Goal: Task Accomplishment & Management: Manage account settings

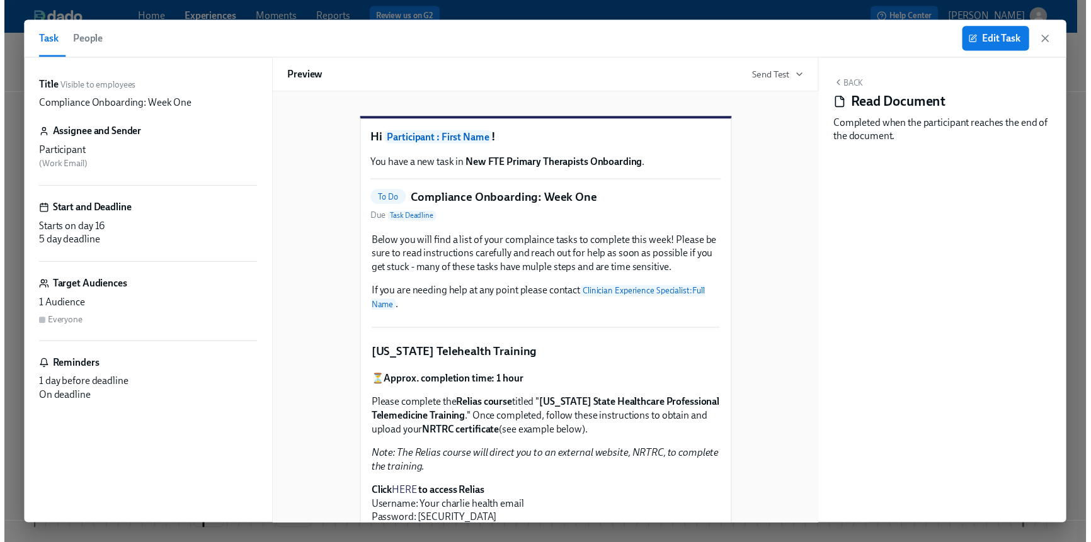
scroll to position [1410, 0]
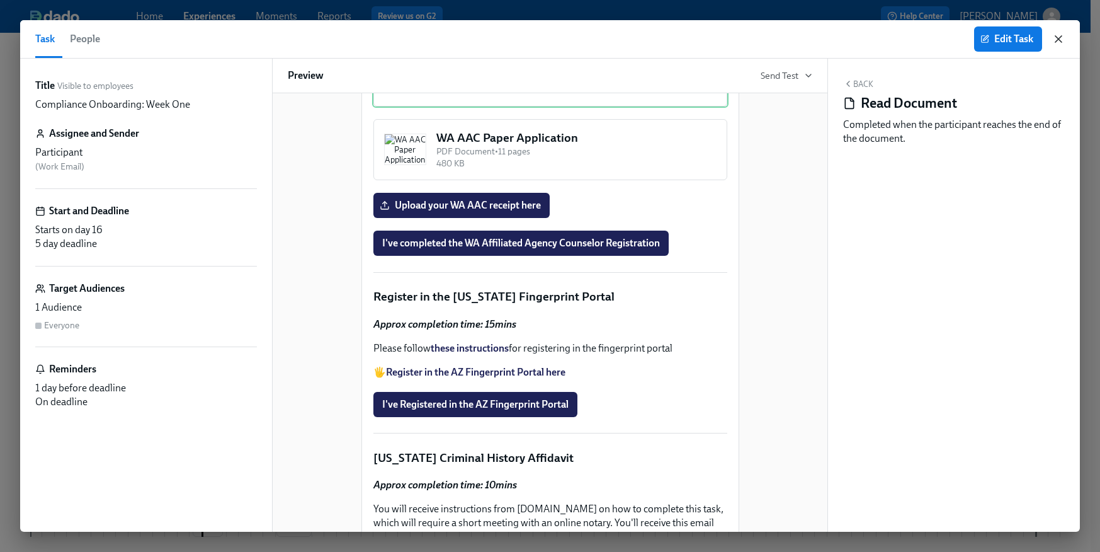
click at [1055, 36] on icon "button" at bounding box center [1058, 39] width 6 height 6
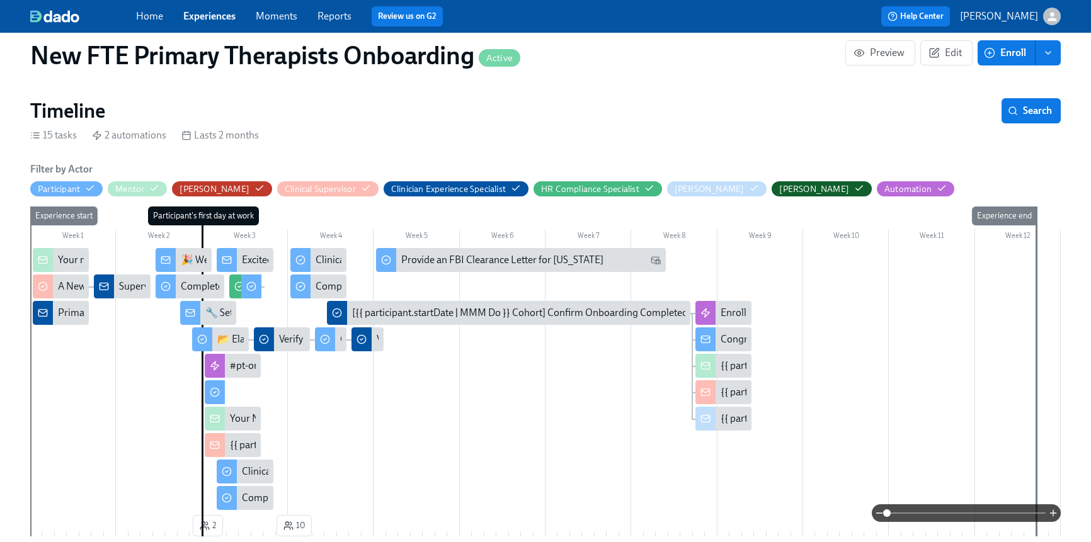
scroll to position [0, 2532]
click at [213, 24] on div "Home Experiences Moments Reports Review us on G2" at bounding box center [367, 16] width 462 height 20
click at [212, 18] on link "Experiences" at bounding box center [209, 16] width 52 height 12
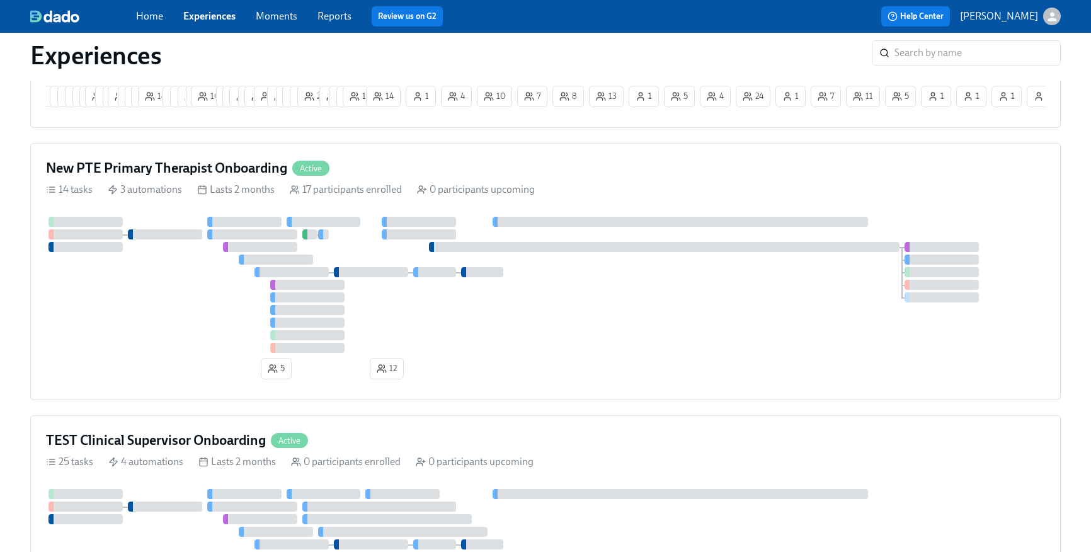
scroll to position [1207, 0]
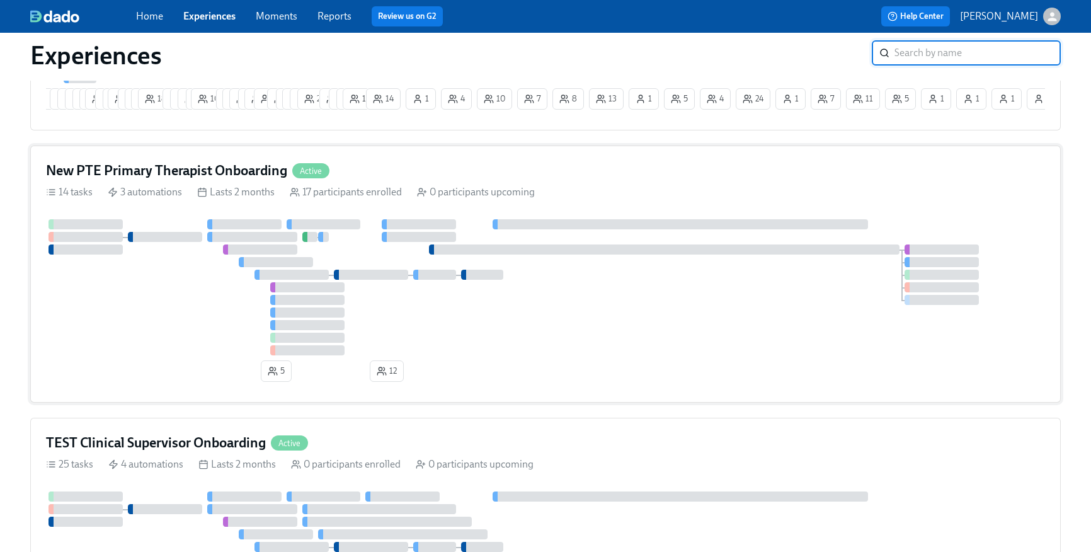
click at [232, 167] on h4 "New PTE Primary Therapist Onboarding" at bounding box center [166, 170] width 241 height 19
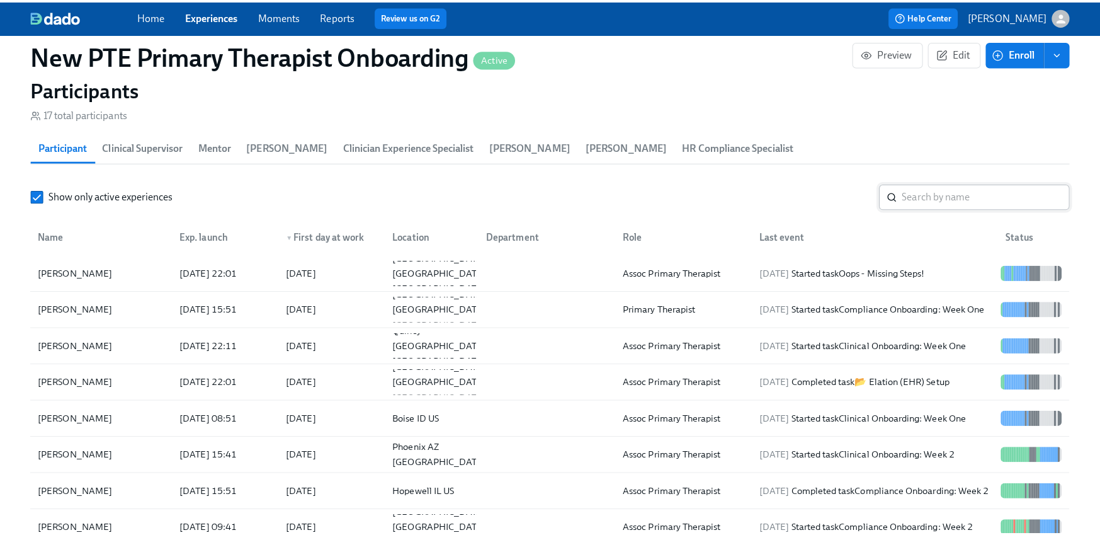
scroll to position [1128, 0]
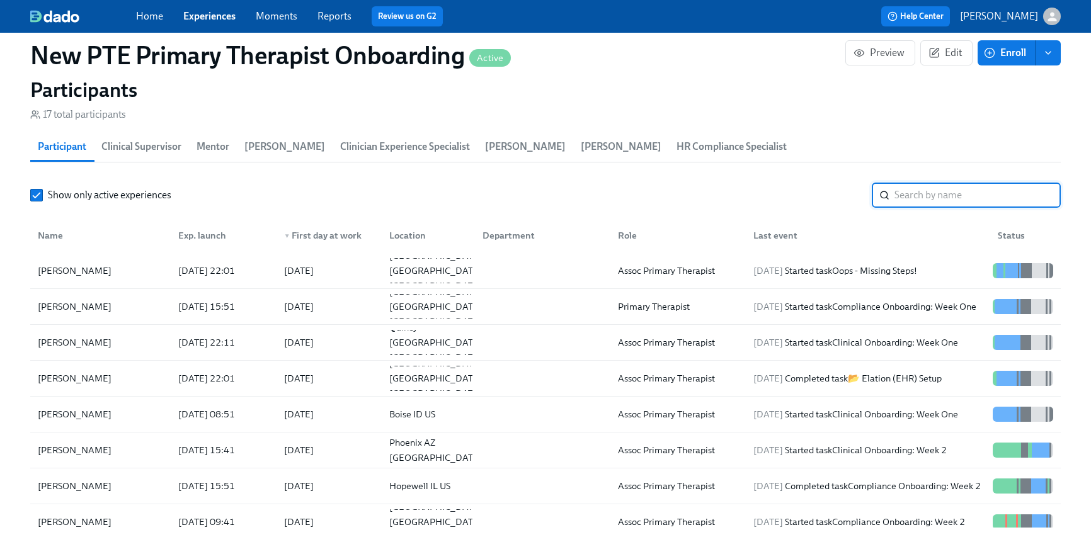
click at [946, 189] on input "search" at bounding box center [977, 195] width 166 height 25
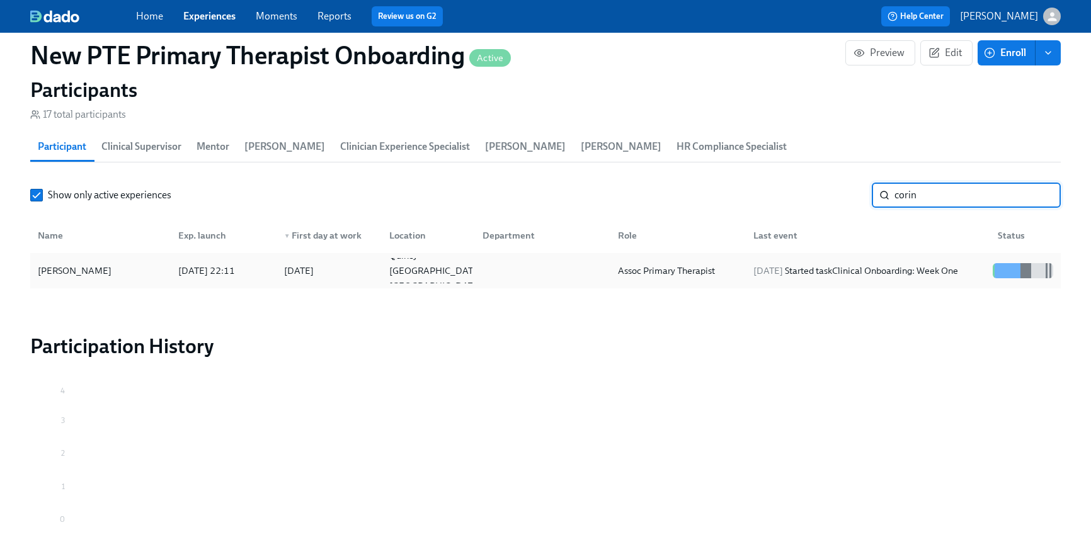
type input "corin"
click at [117, 273] on div "[PERSON_NAME]" at bounding box center [75, 270] width 84 height 15
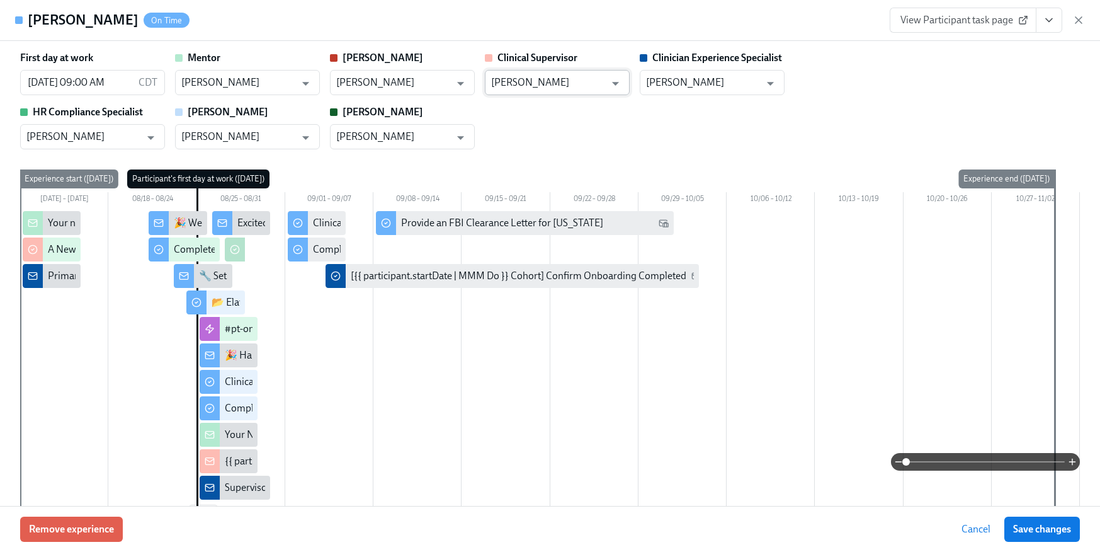
click at [540, 83] on input "[PERSON_NAME]" at bounding box center [548, 82] width 114 height 25
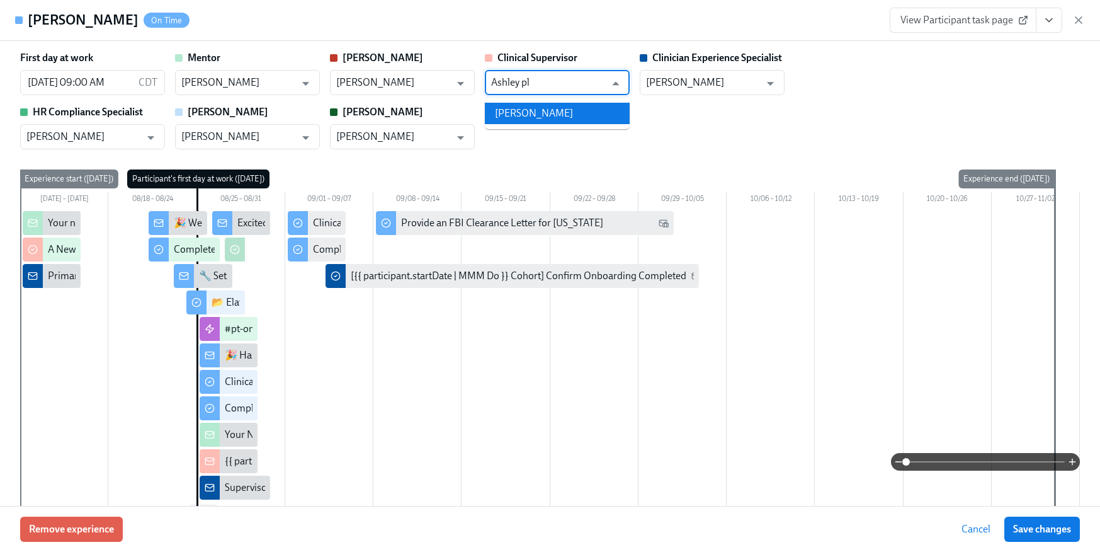
click at [547, 110] on li "[PERSON_NAME]" at bounding box center [557, 113] width 145 height 21
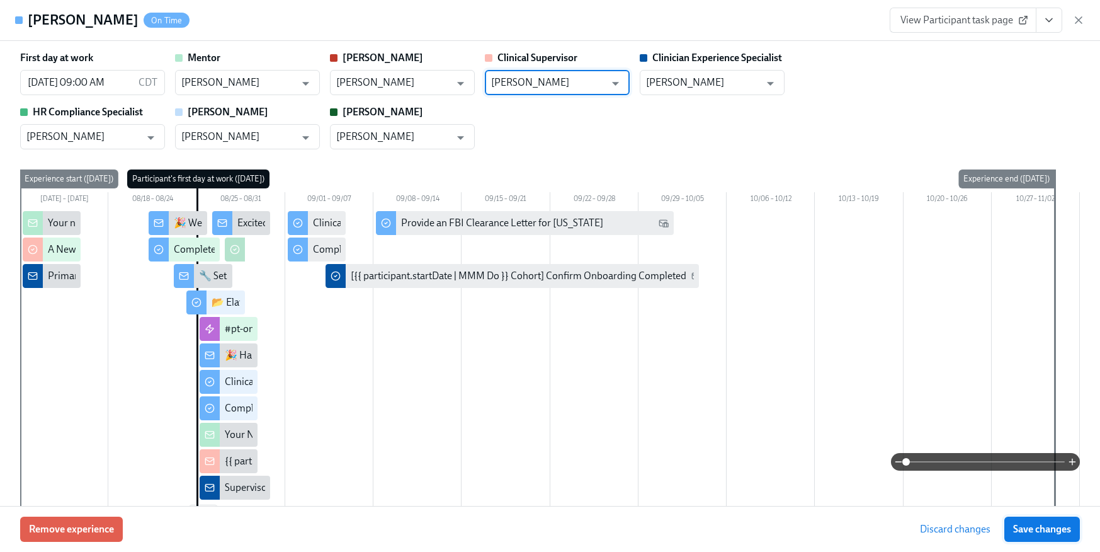
type input "[PERSON_NAME]"
click at [1052, 523] on span "Save changes" at bounding box center [1042, 529] width 58 height 13
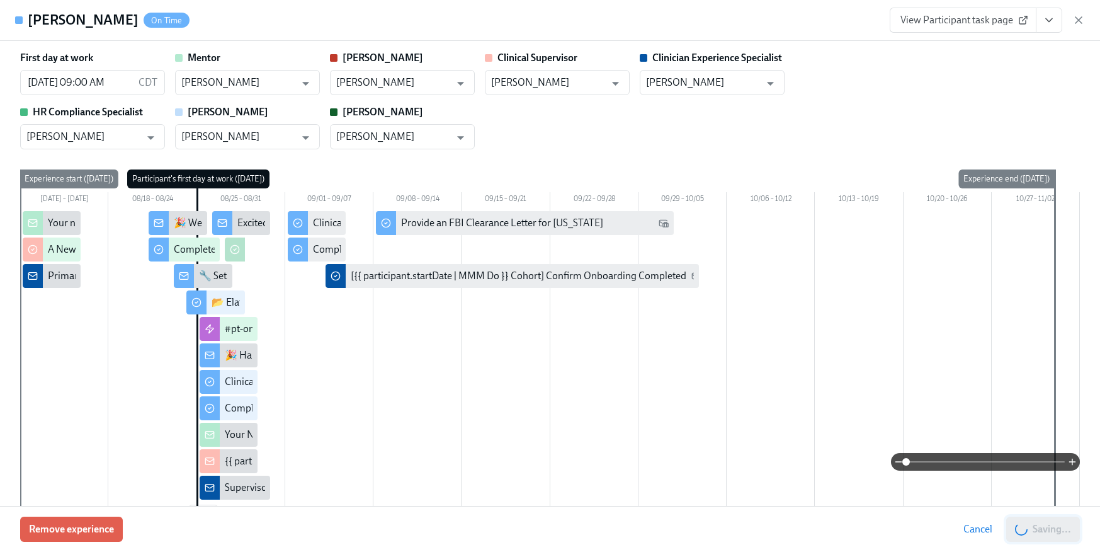
type input "[PERSON_NAME]"
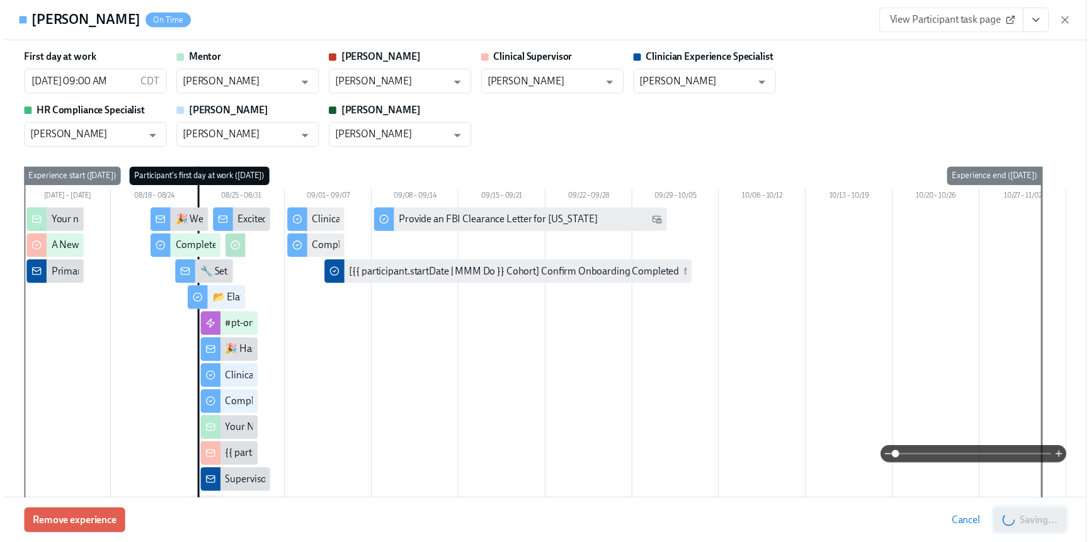
scroll to position [0, 2741]
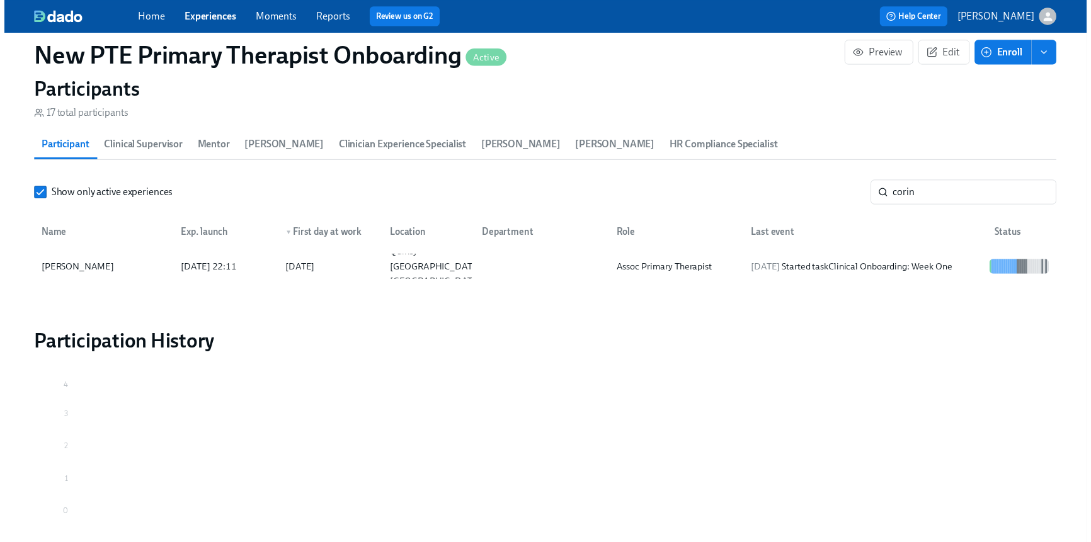
scroll to position [0, 2731]
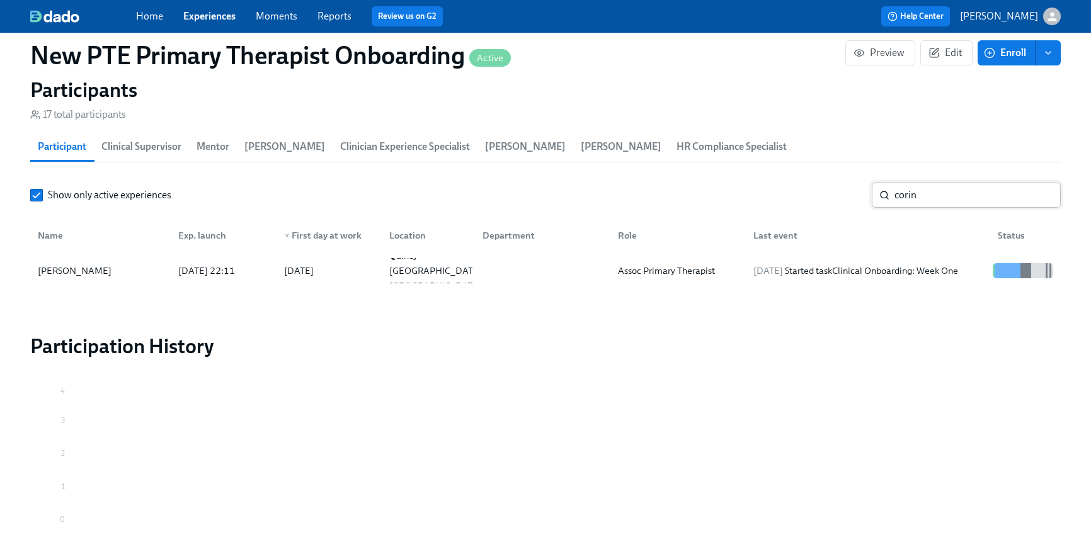
click at [963, 185] on input "corin" at bounding box center [977, 195] width 166 height 25
click at [219, 16] on link "Experiences" at bounding box center [209, 16] width 52 height 12
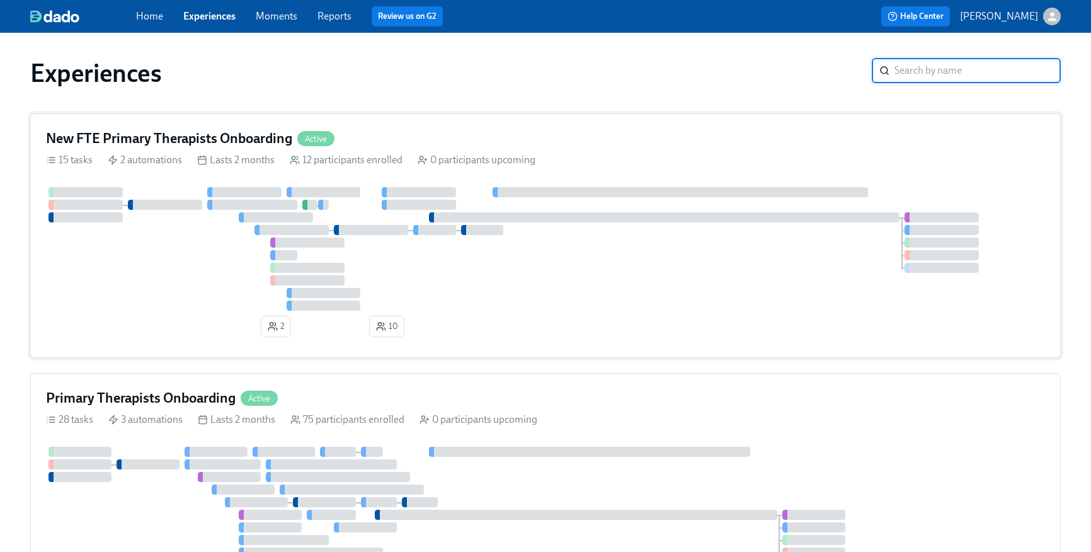
scroll to position [3, 0]
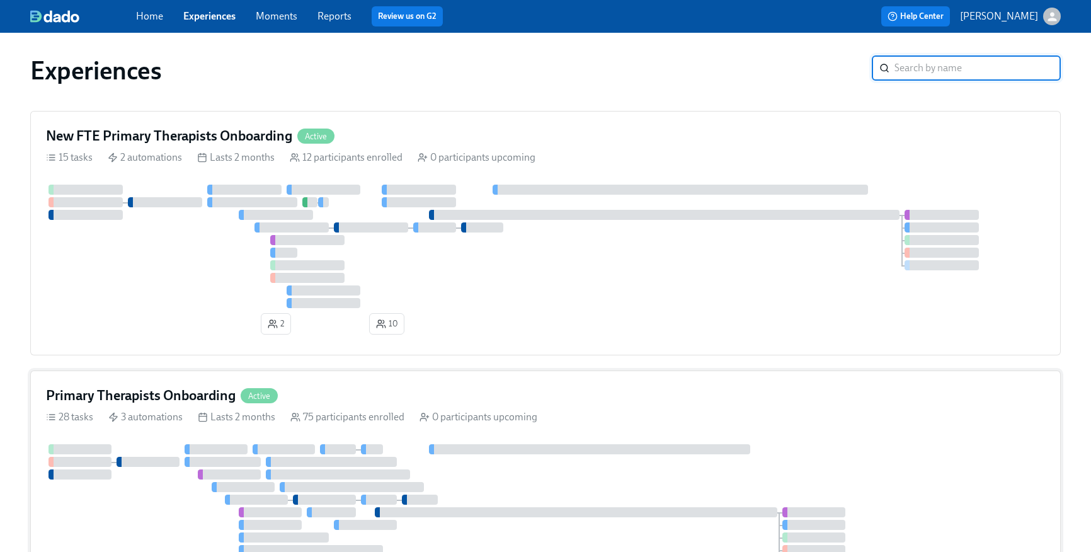
click at [329, 392] on div "Primary Therapists Onboarding Active" at bounding box center [545, 395] width 999 height 19
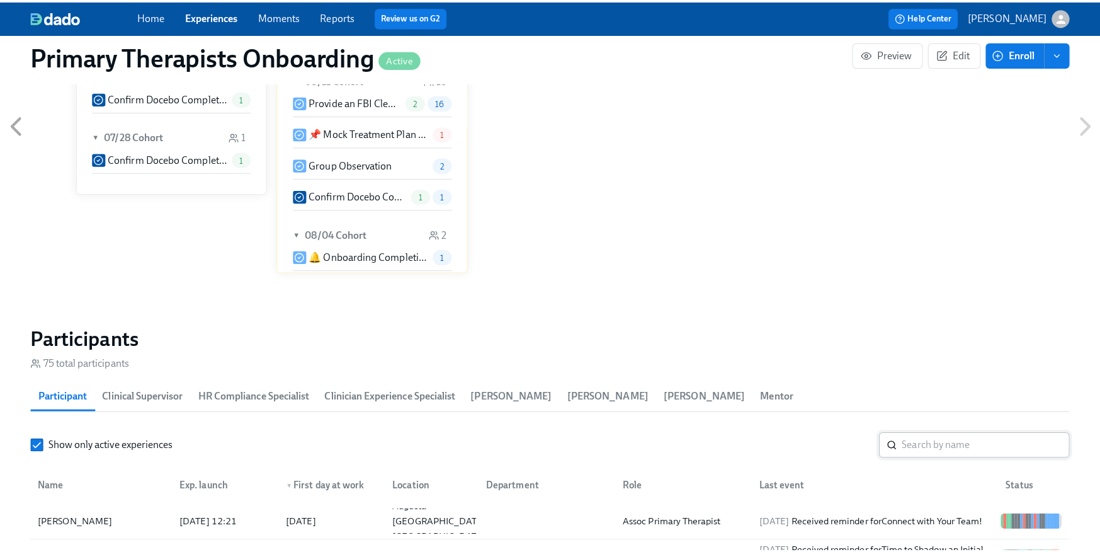
scroll to position [1027, 0]
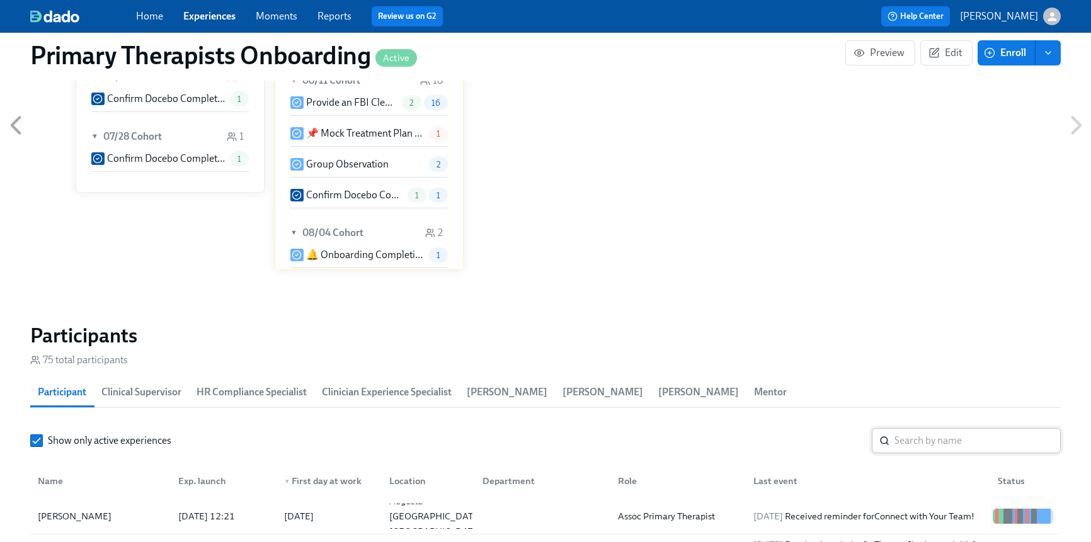
click at [927, 444] on input "search" at bounding box center [977, 440] width 166 height 25
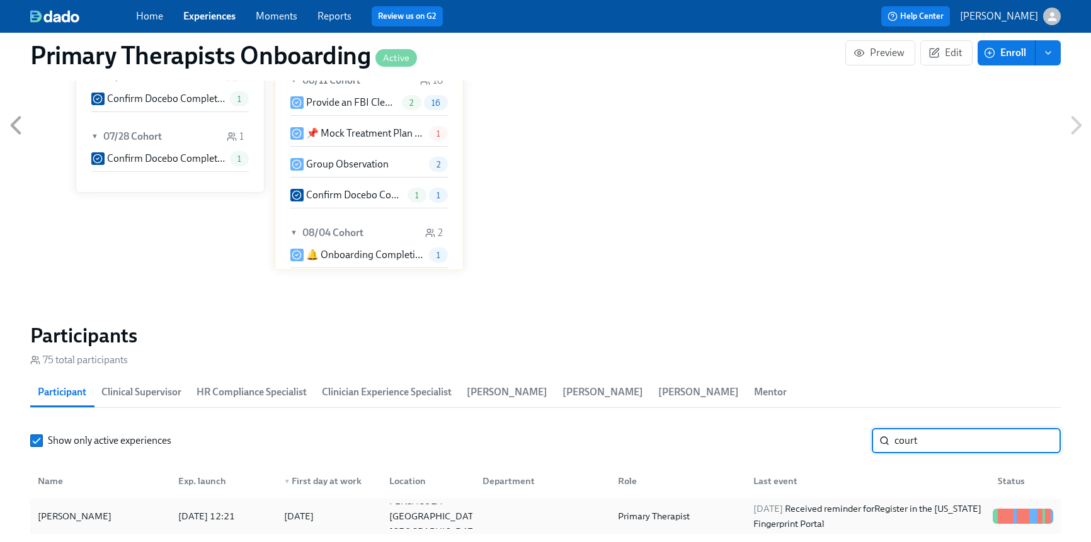
type input "court"
click at [117, 504] on div "[PERSON_NAME]" at bounding box center [100, 516] width 135 height 25
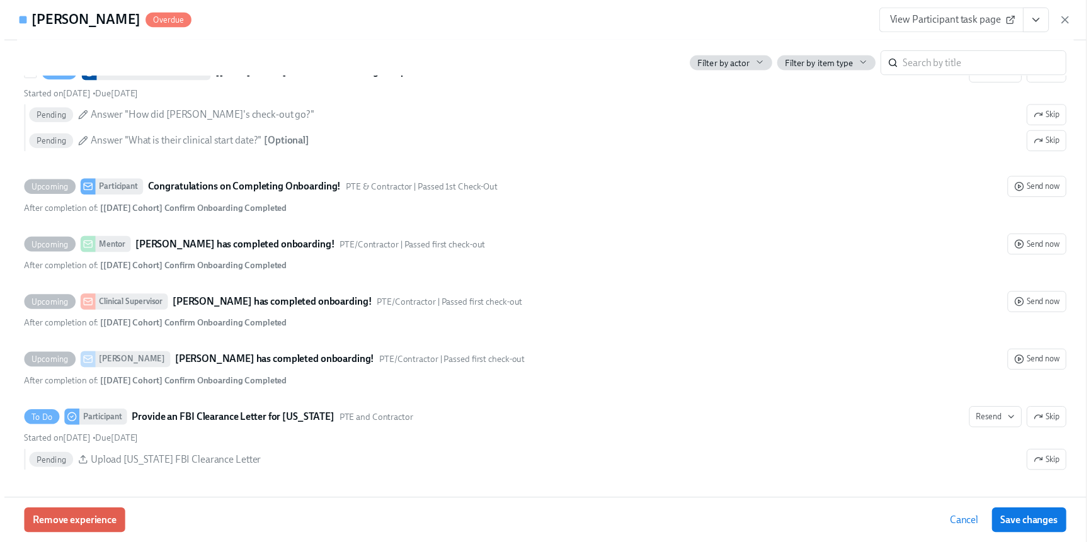
scroll to position [3703, 0]
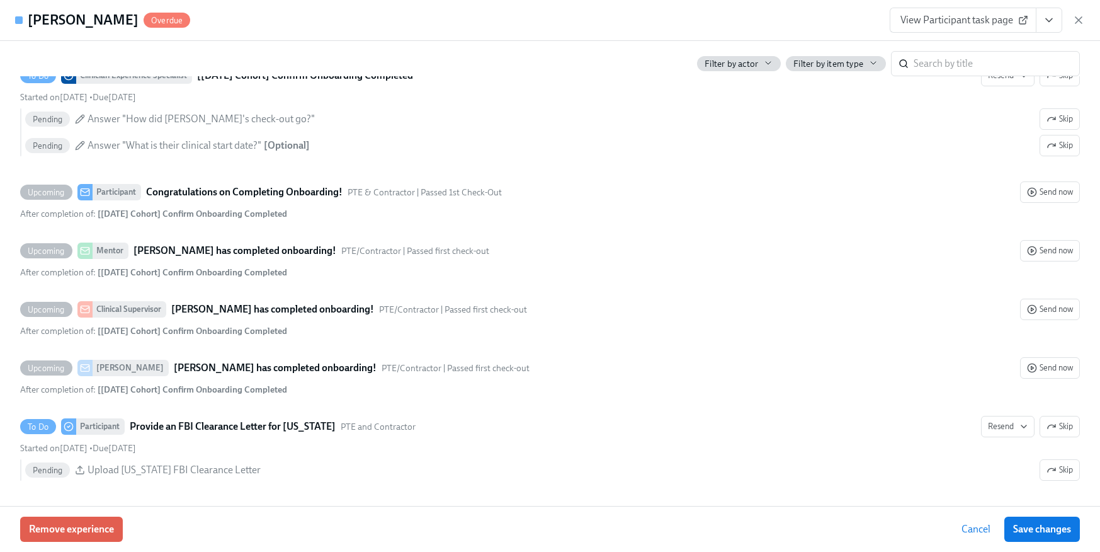
click at [958, 19] on span "View Participant task page" at bounding box center [963, 20] width 125 height 13
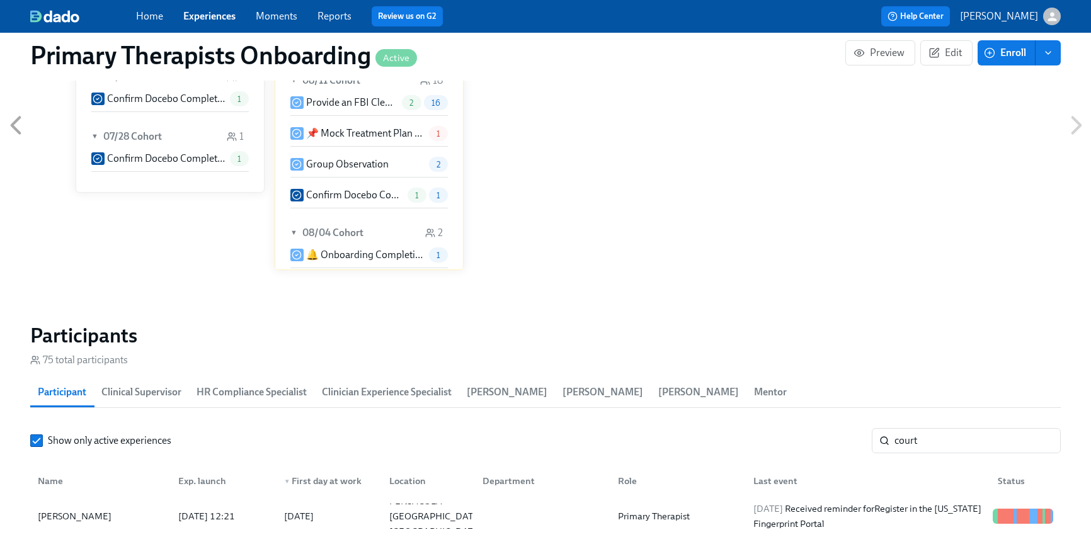
scroll to position [0, 15865]
click at [213, 14] on link "Experiences" at bounding box center [209, 16] width 52 height 12
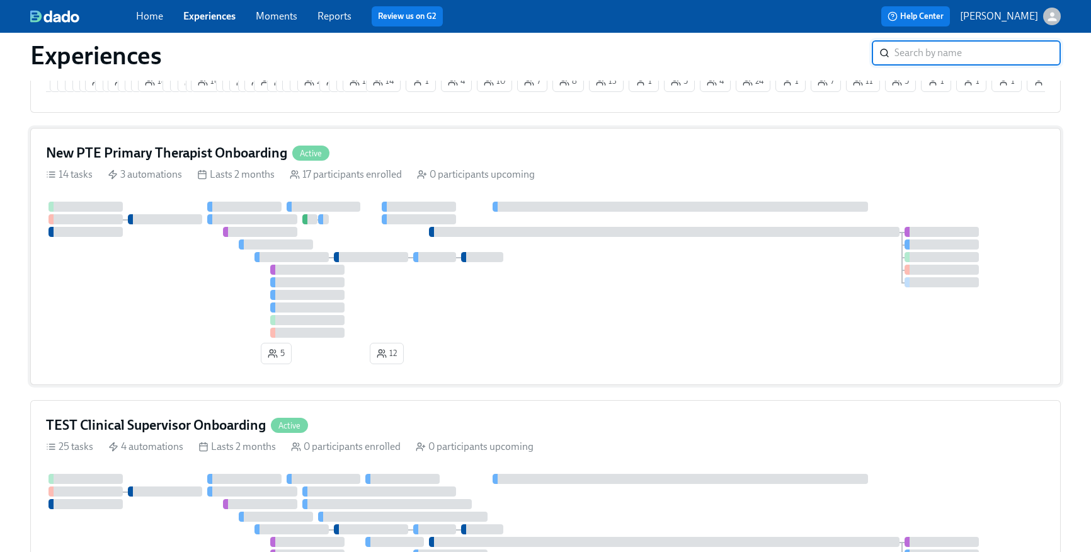
scroll to position [1223, 0]
click at [188, 163] on h4 "New PTE Primary Therapist Onboarding" at bounding box center [166, 154] width 241 height 19
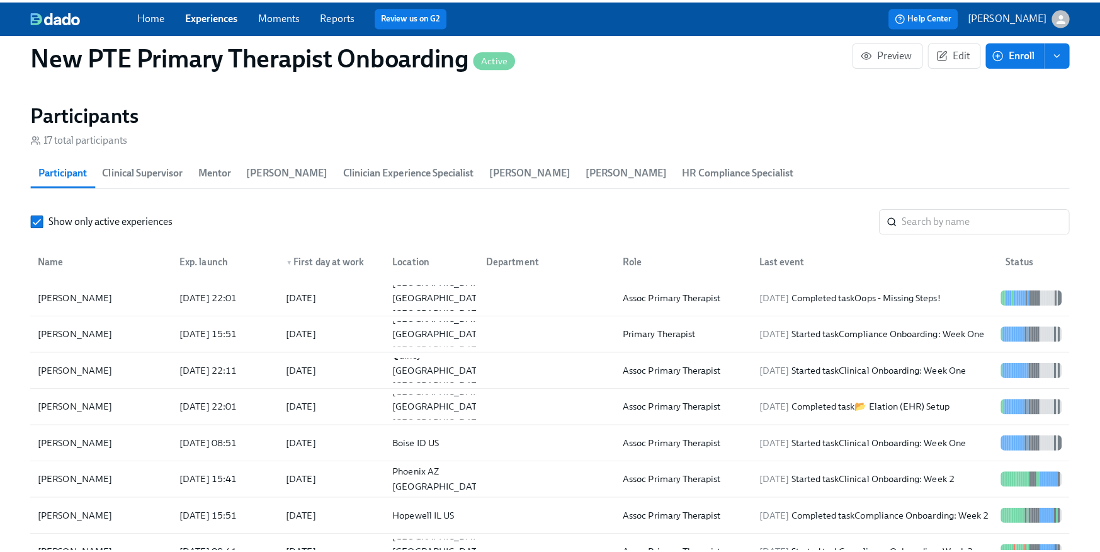
scroll to position [997, 0]
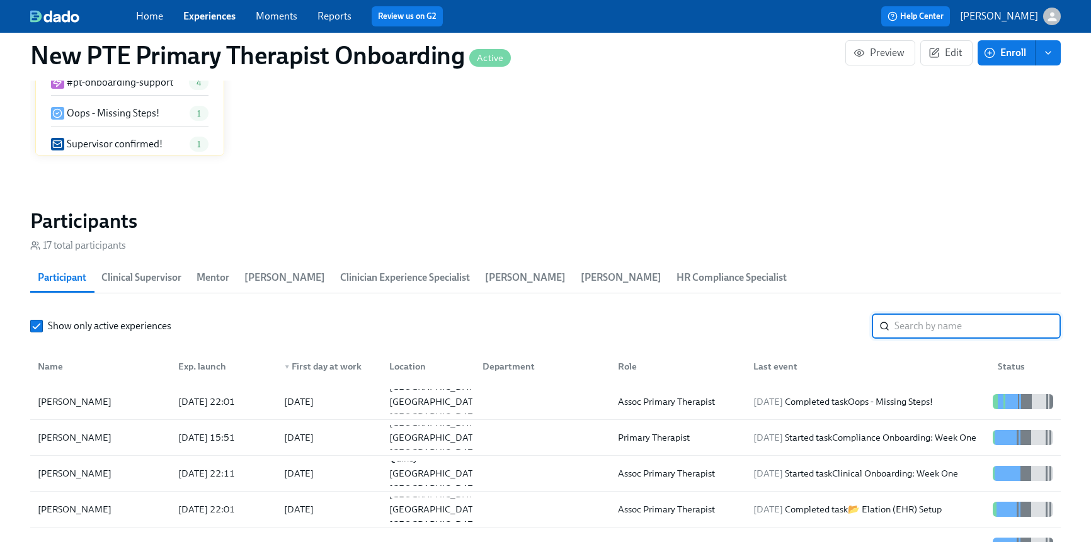
click at [956, 322] on input "search" at bounding box center [977, 326] width 166 height 25
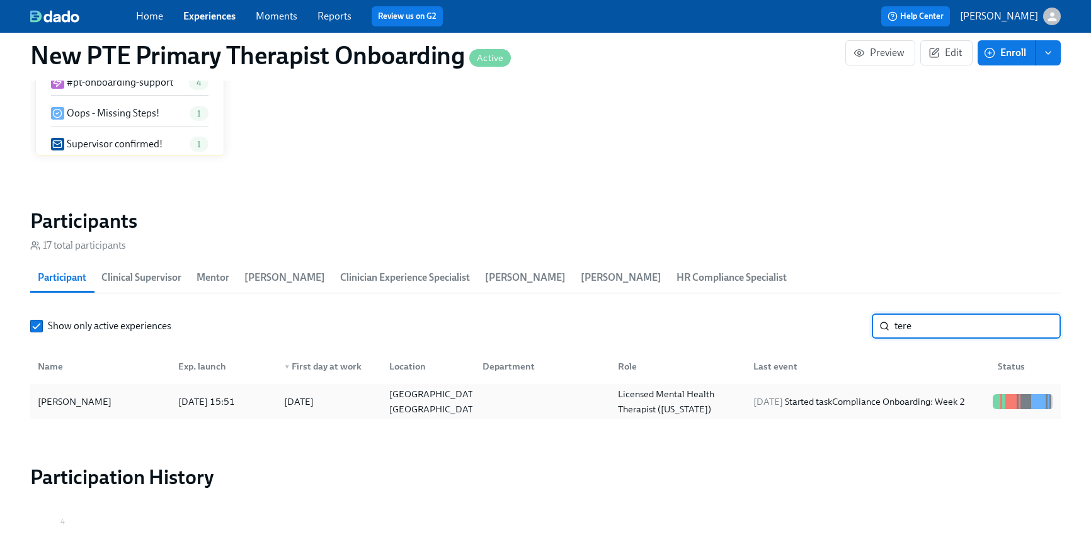
type input "tere"
click at [89, 399] on div "[PERSON_NAME]" at bounding box center [75, 401] width 84 height 15
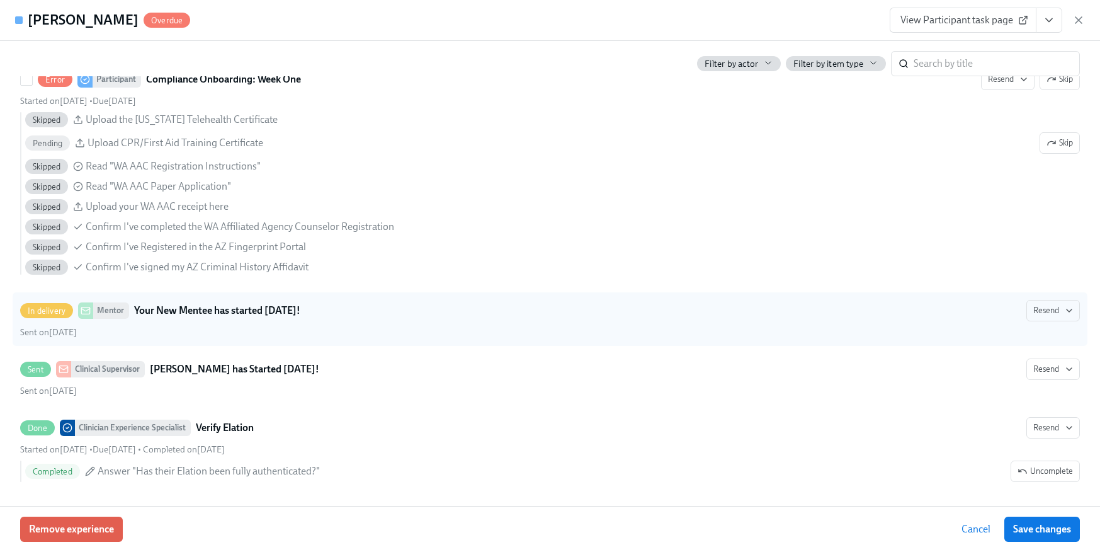
scroll to position [1651, 0]
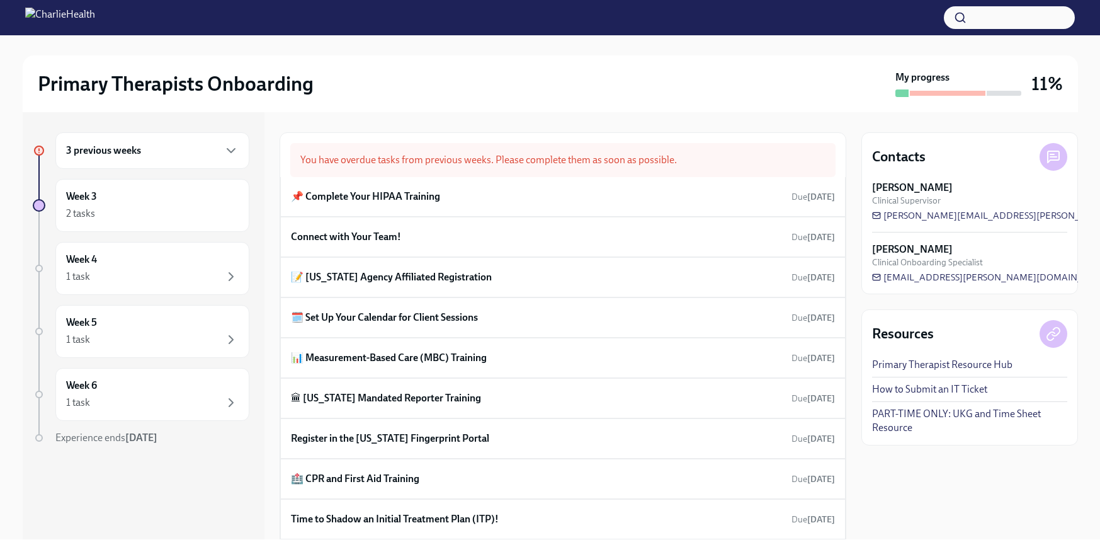
click at [141, 155] on div "3 previous weeks" at bounding box center [152, 150] width 173 height 15
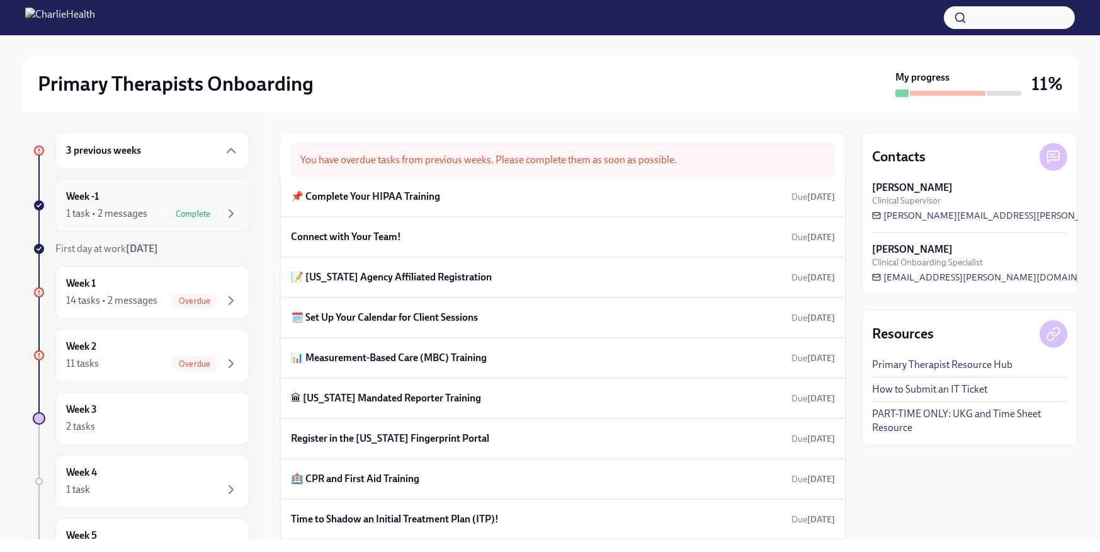
click at [152, 190] on div "Week -1 1 task • 2 messages Complete" at bounding box center [152, 205] width 173 height 31
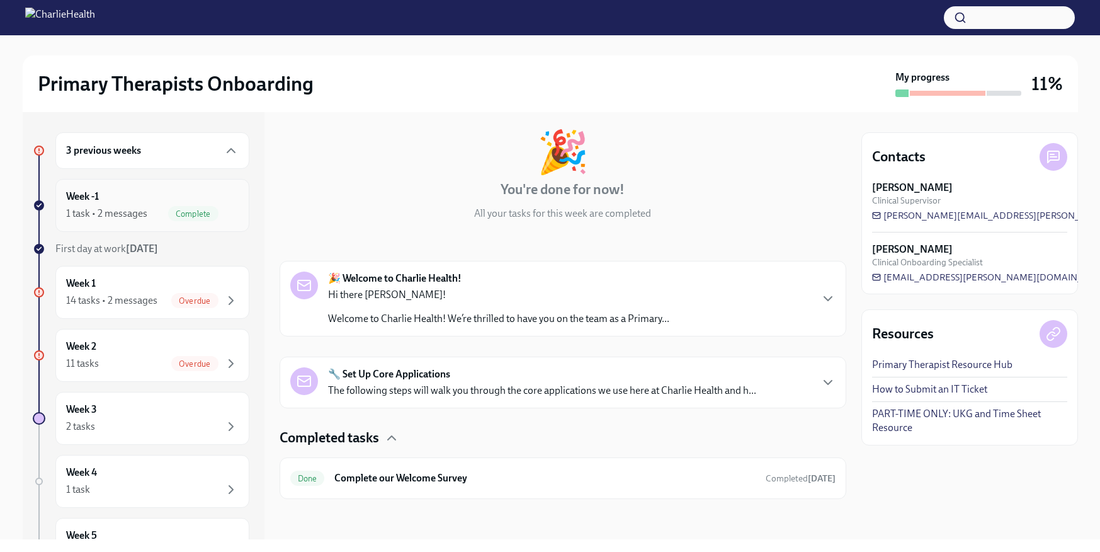
scroll to position [57, 0]
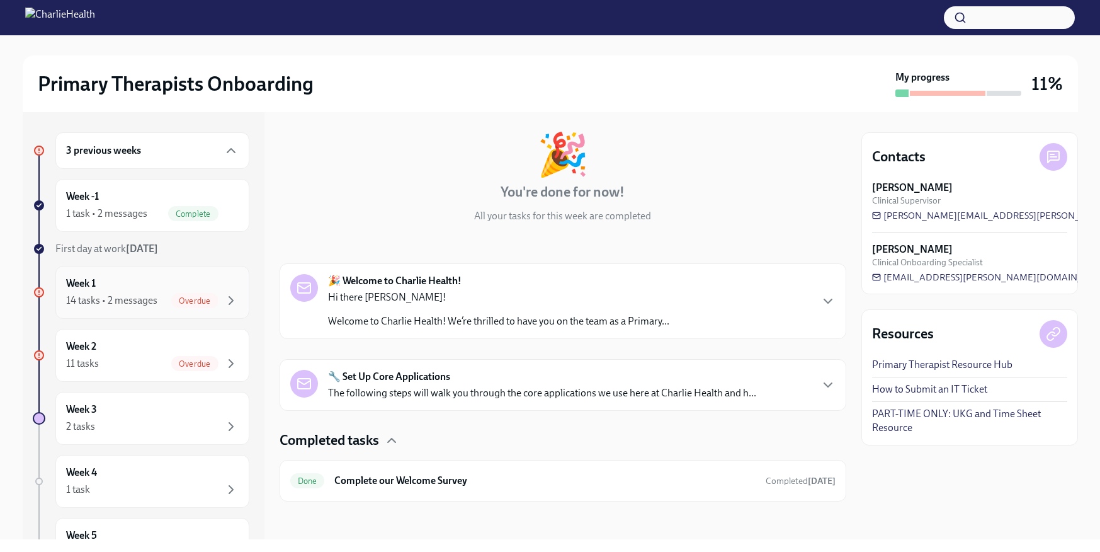
click at [149, 276] on div "Week 1 14 tasks • 2 messages Overdue" at bounding box center [152, 291] width 173 height 31
